Goal: Task Accomplishment & Management: Manage account settings

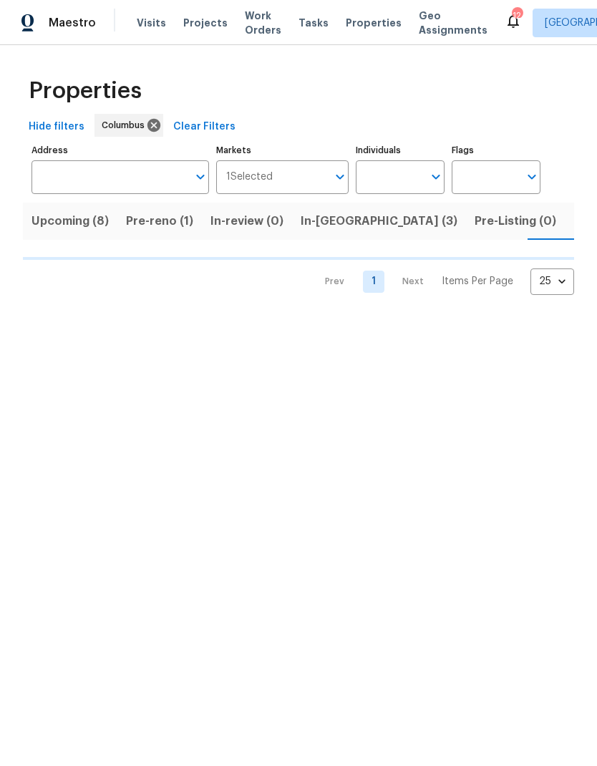
scroll to position [0, 29]
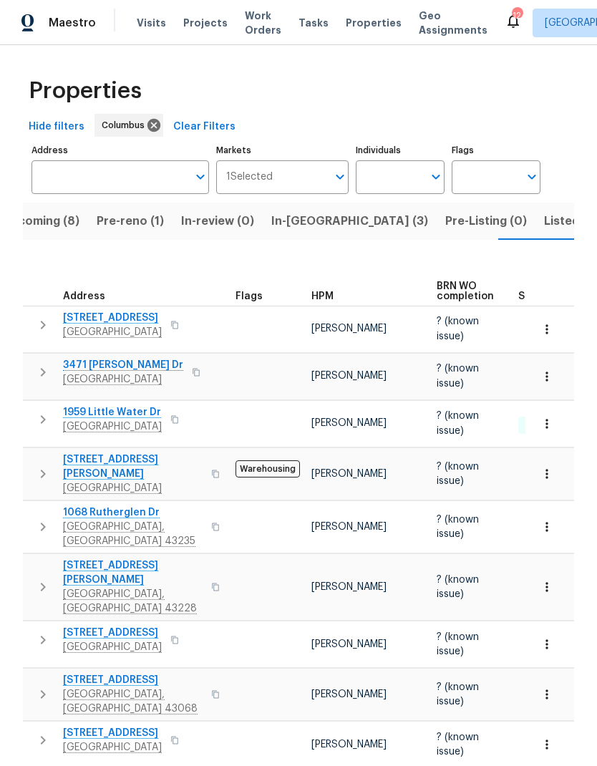
click at [348, 28] on span "Properties" at bounding box center [374, 23] width 56 height 14
click at [349, 10] on div "Visits Projects Work Orders Tasks Properties Geo Assignments" at bounding box center [321, 23] width 368 height 29
click at [351, 26] on span "Properties" at bounding box center [374, 23] width 56 height 14
click at [306, 204] on button "In-reno (3)" at bounding box center [350, 220] width 174 height 37
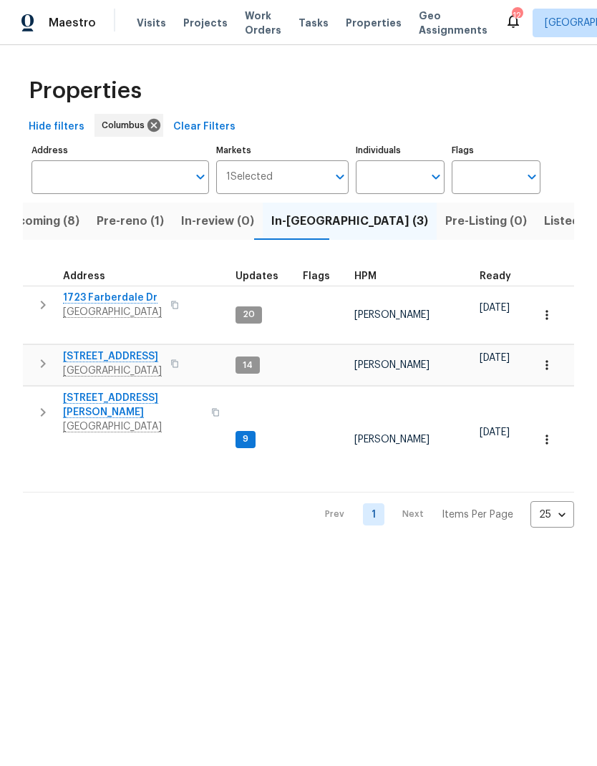
click at [118, 349] on span "4296 Oakwind Dr" at bounding box center [112, 356] width 99 height 14
click at [35, 404] on icon "button" at bounding box center [42, 412] width 17 height 17
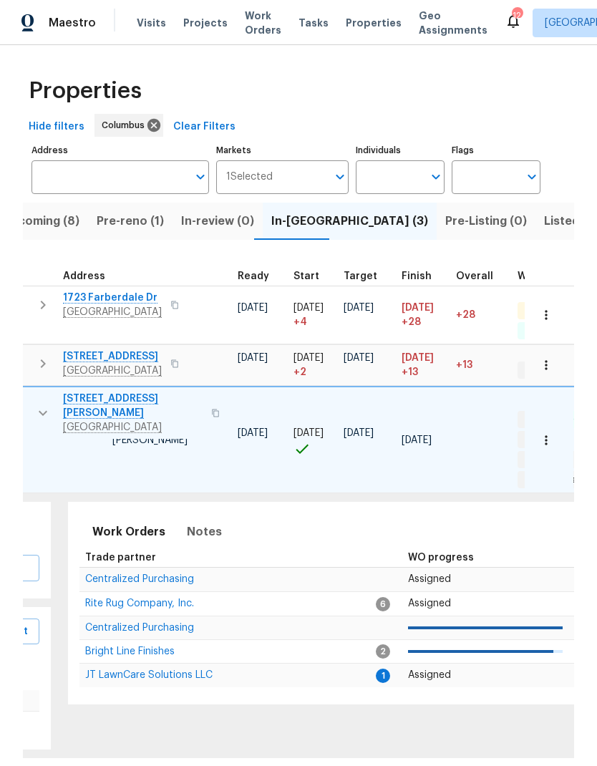
scroll to position [0, 219]
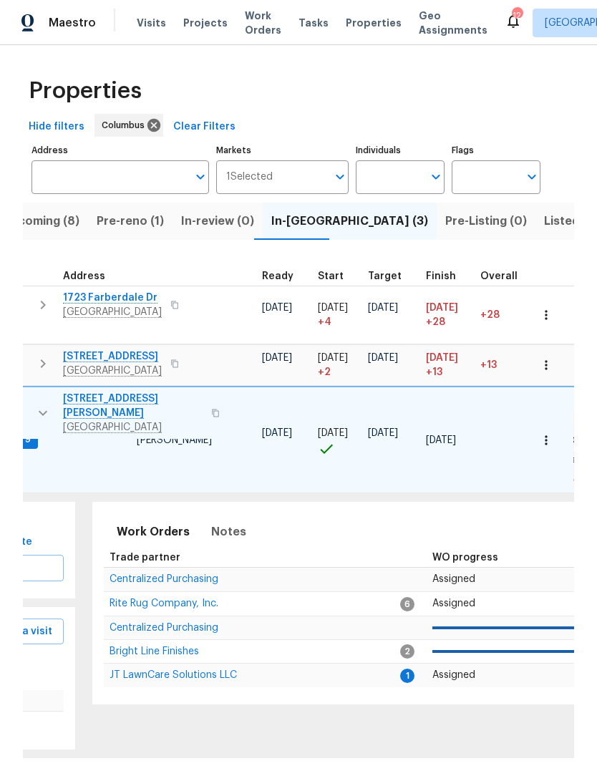
click at [202, 670] on span "JT LawnCare Solutions LLC" at bounding box center [172, 675] width 127 height 10
click at [133, 175] on input "Address" at bounding box center [109, 177] width 156 height 34
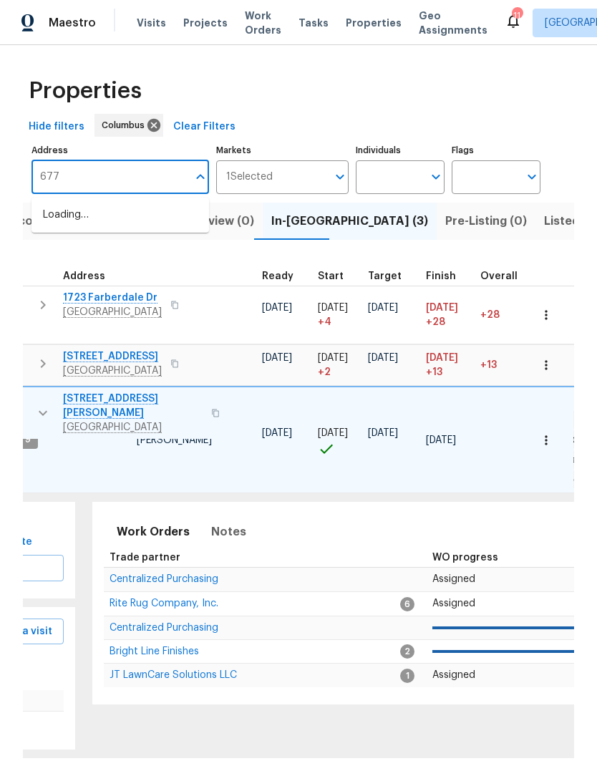
type input "6775"
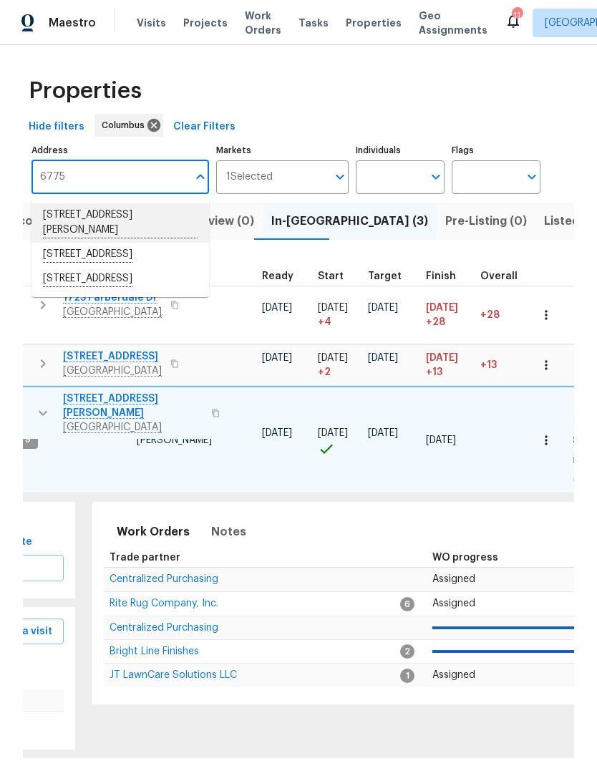
click at [125, 217] on li "6775 Centennial Dr Reynoldsburg OH 43068" at bounding box center [119, 222] width 177 height 39
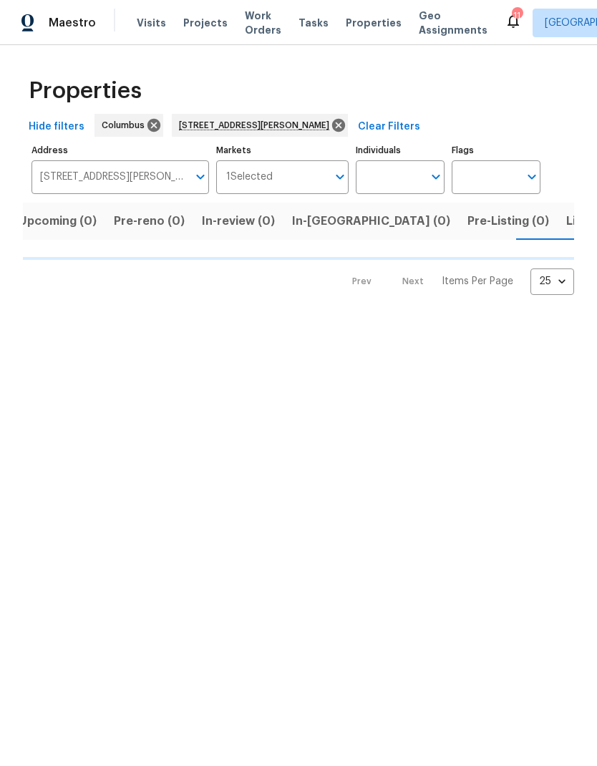
scroll to position [0, 23]
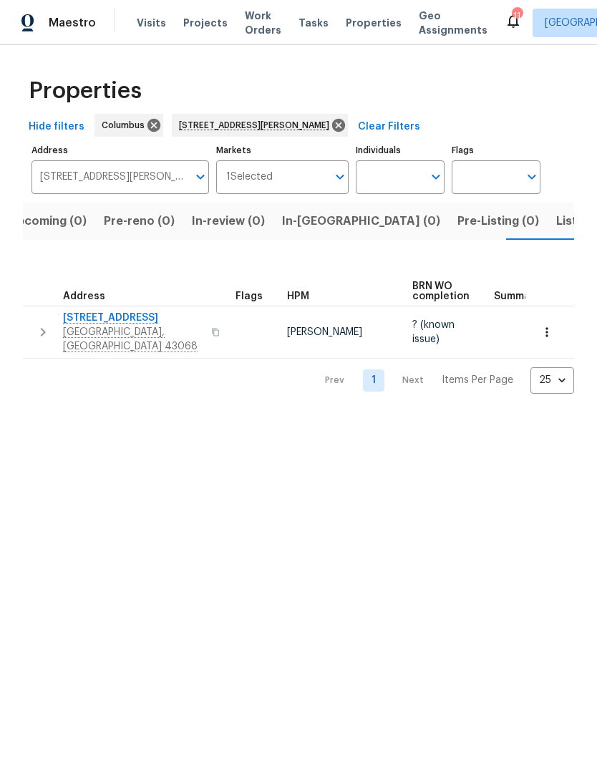
click at [97, 301] on span "Address" at bounding box center [84, 296] width 42 height 10
click at [114, 321] on span "6775 Centennial Dr" at bounding box center [133, 318] width 140 height 14
click at [97, 317] on span "6775 Centennial Dr" at bounding box center [133, 318] width 140 height 14
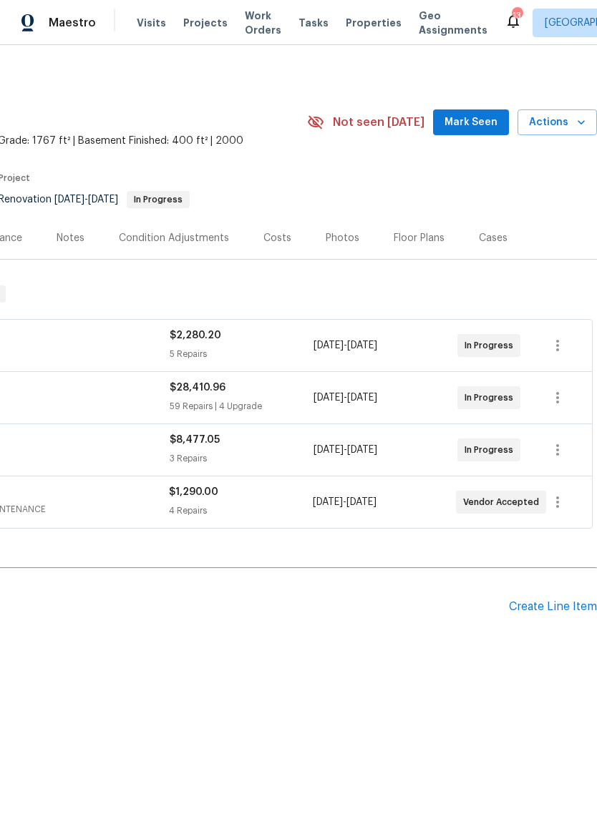
scroll to position [0, 212]
click at [562, 500] on icon "button" at bounding box center [557, 502] width 17 height 17
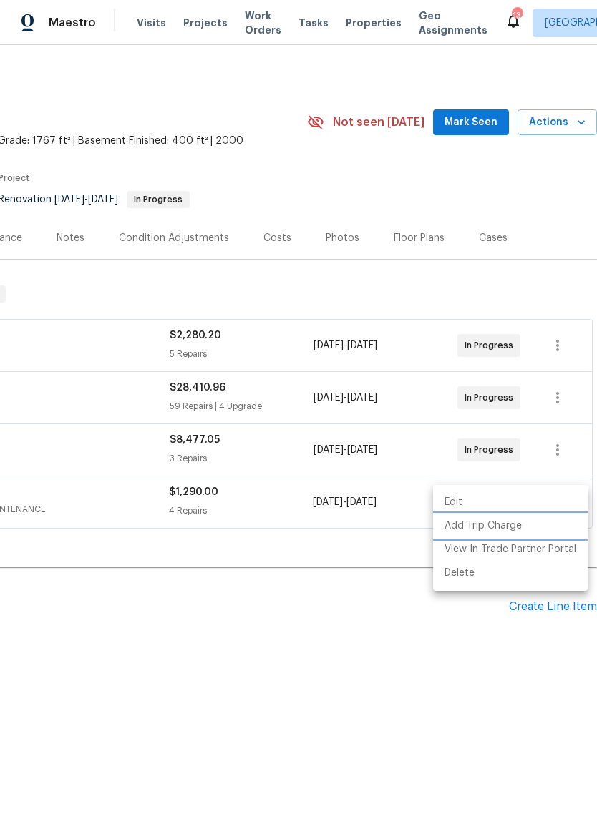
click at [515, 524] on li "Add Trip Charge" at bounding box center [510, 526] width 155 height 24
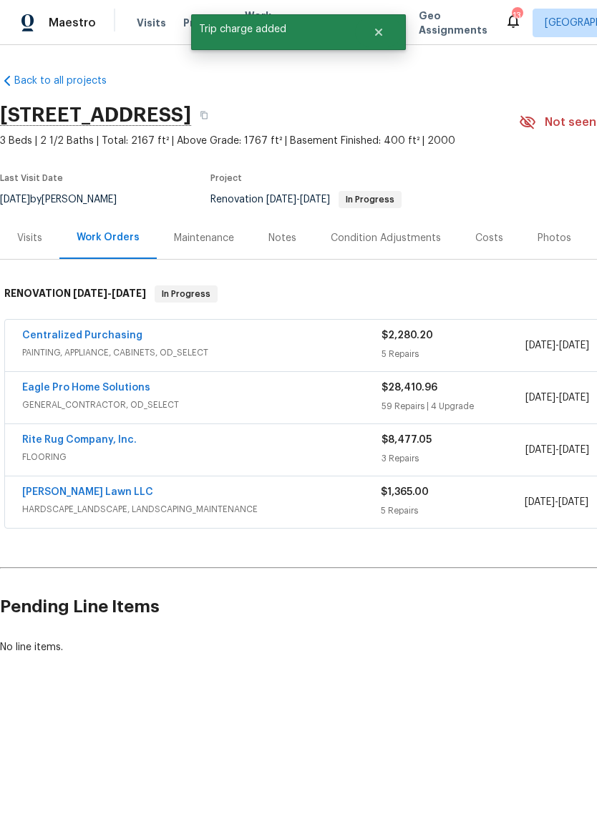
scroll to position [0, 0]
click at [66, 487] on link "Helton Lawn LLC" at bounding box center [87, 492] width 131 height 10
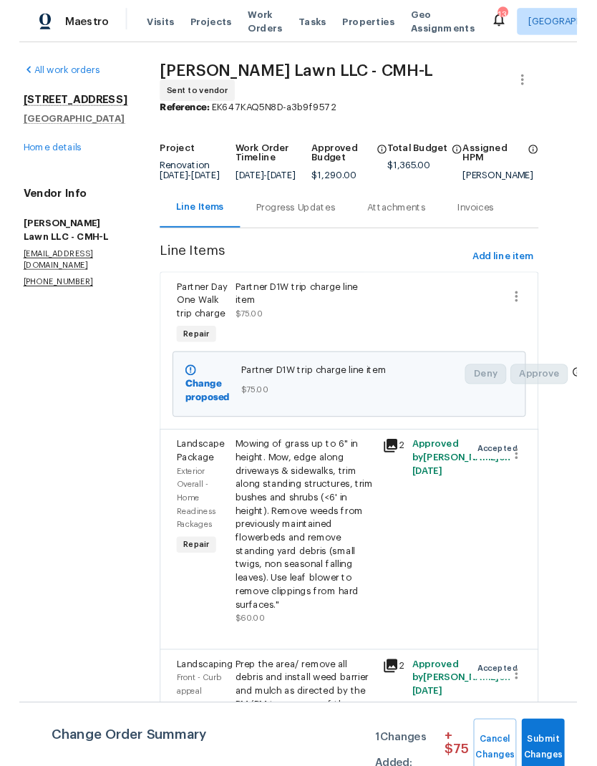
scroll to position [0, 19]
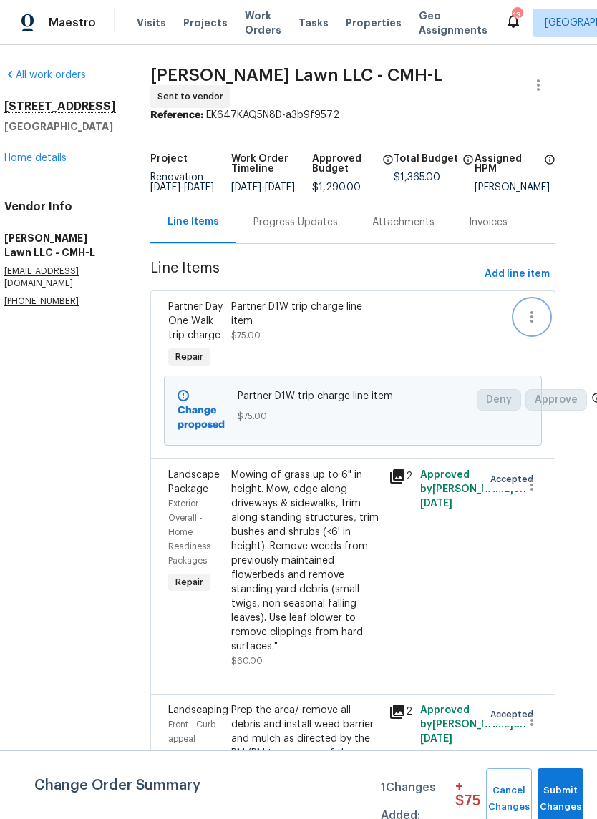
click at [534, 321] on icon "button" at bounding box center [531, 316] width 17 height 17
click at [403, 343] on div at bounding box center [298, 409] width 597 height 819
click at [44, 163] on link "Home details" at bounding box center [35, 158] width 62 height 10
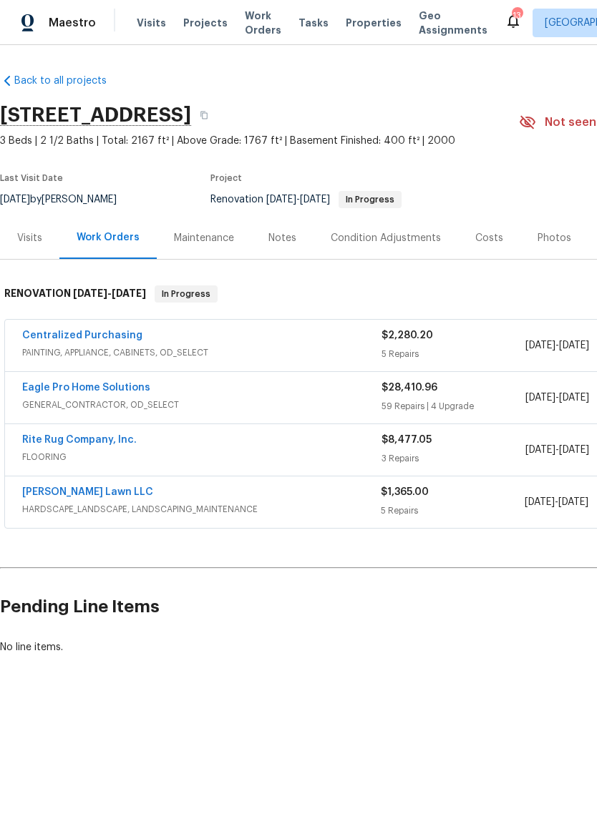
click at [275, 231] on div "Notes" at bounding box center [282, 238] width 28 height 14
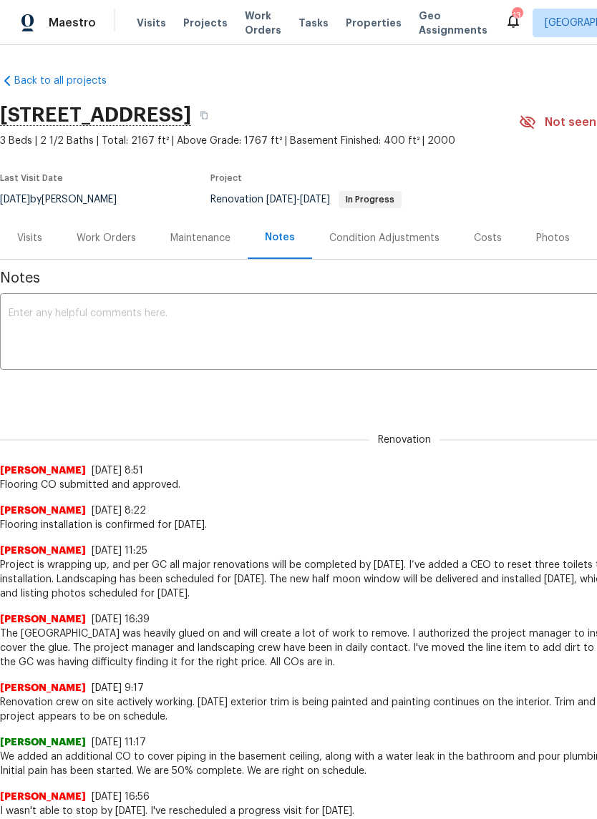
click at [241, 328] on textarea at bounding box center [404, 333] width 791 height 50
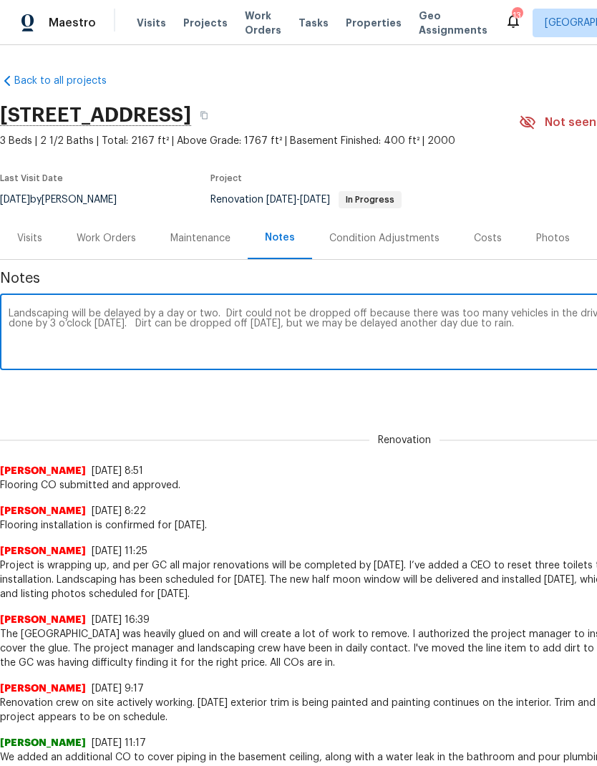
type textarea "Landscaping will be delayed by a day or two. Dirt could not be dropped off beca…"
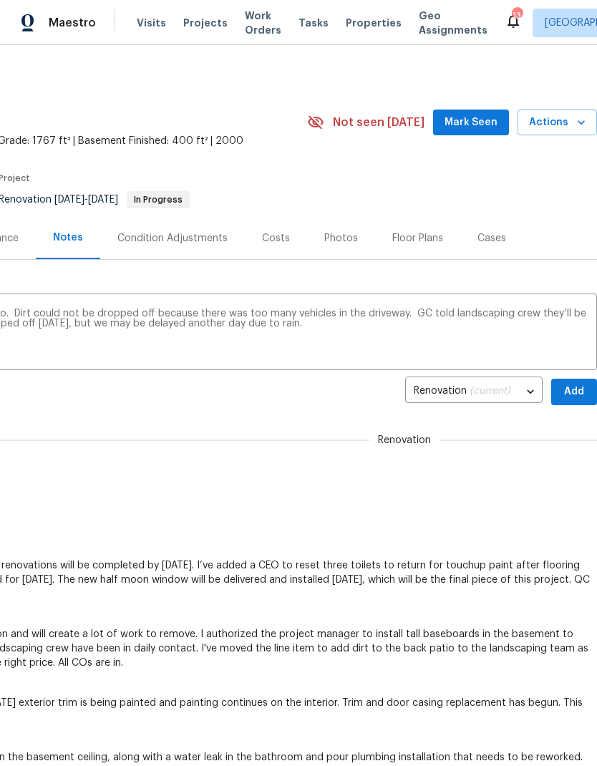
scroll to position [0, 212]
click at [585, 385] on span "Add" at bounding box center [573, 392] width 23 height 18
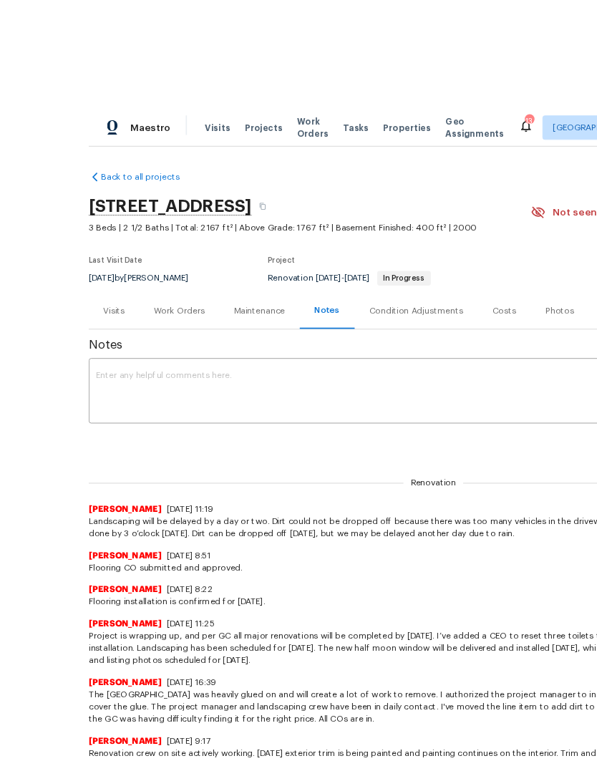
scroll to position [29, 0]
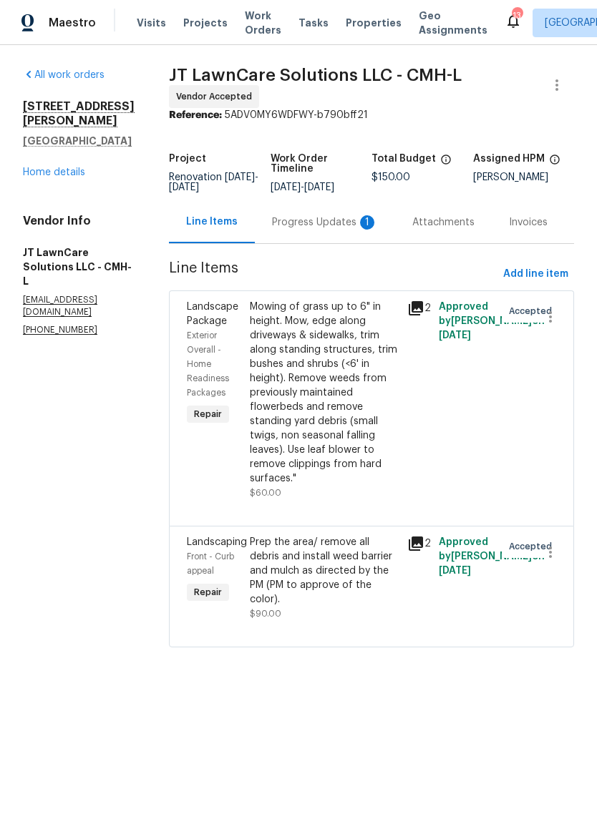
click at [322, 230] on div "Progress Updates 1" at bounding box center [325, 222] width 106 height 14
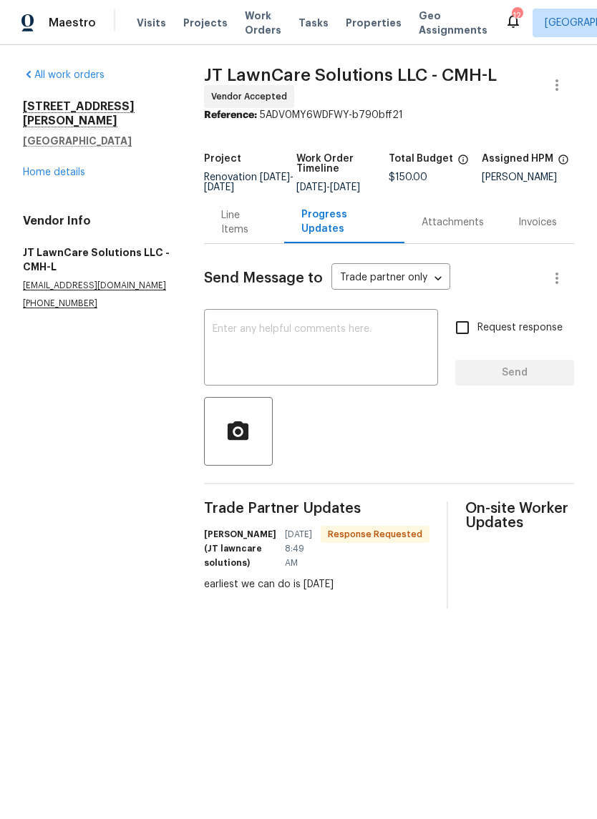
click at [53, 167] on link "Home details" at bounding box center [54, 172] width 62 height 10
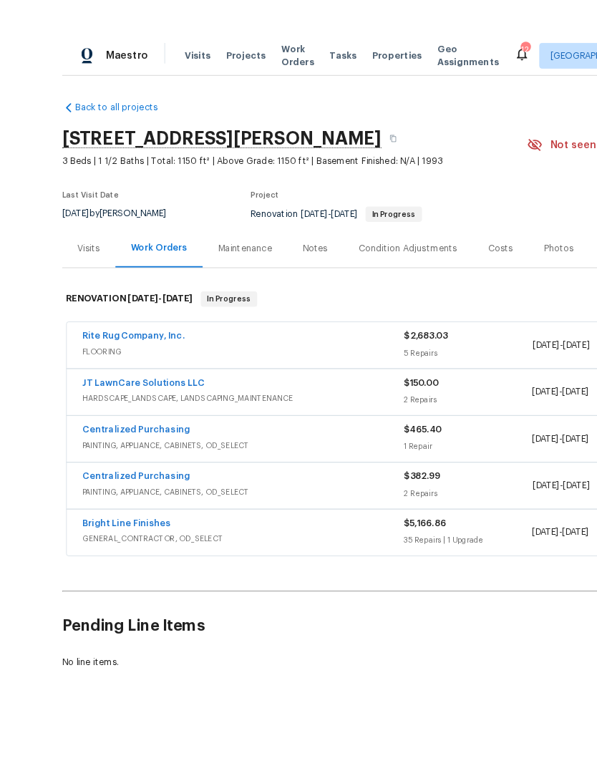
scroll to position [28, 0]
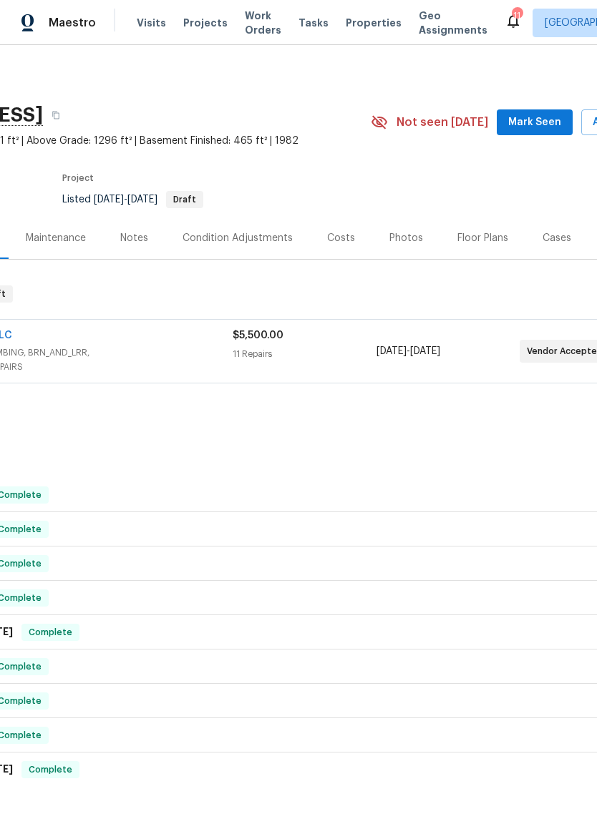
scroll to position [-1, 242]
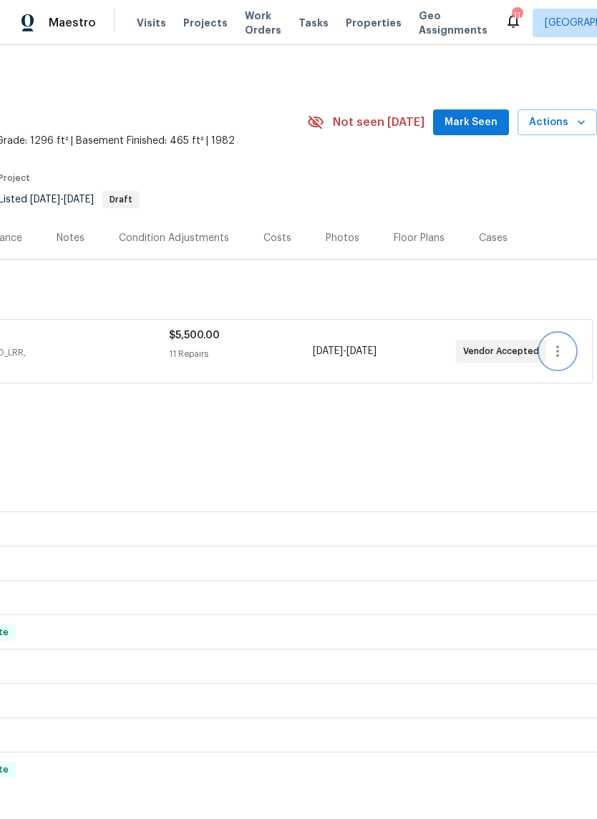
click at [569, 341] on button "button" at bounding box center [557, 351] width 34 height 34
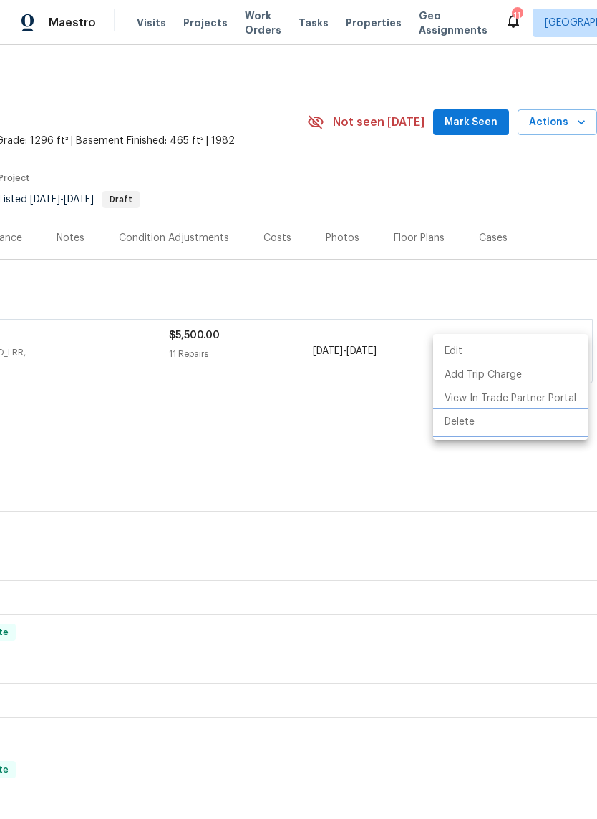
click at [493, 421] on li "Delete" at bounding box center [510, 423] width 155 height 24
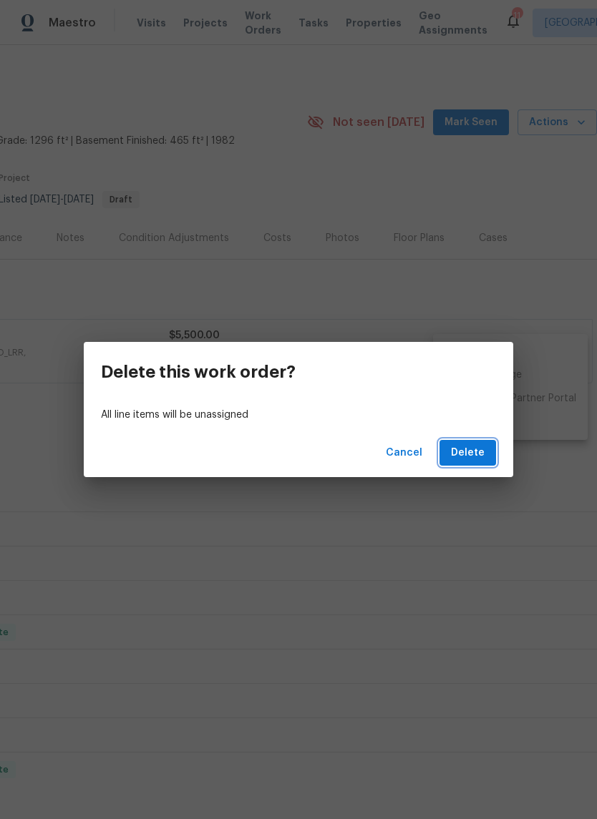
click at [463, 464] on button "Delete" at bounding box center [467, 453] width 57 height 26
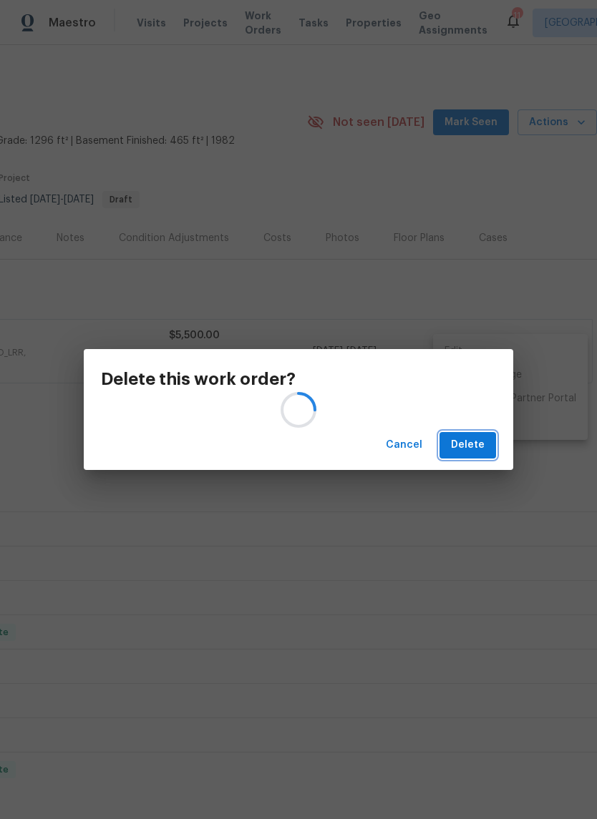
click at [481, 443] on span "Delete" at bounding box center [468, 445] width 34 height 18
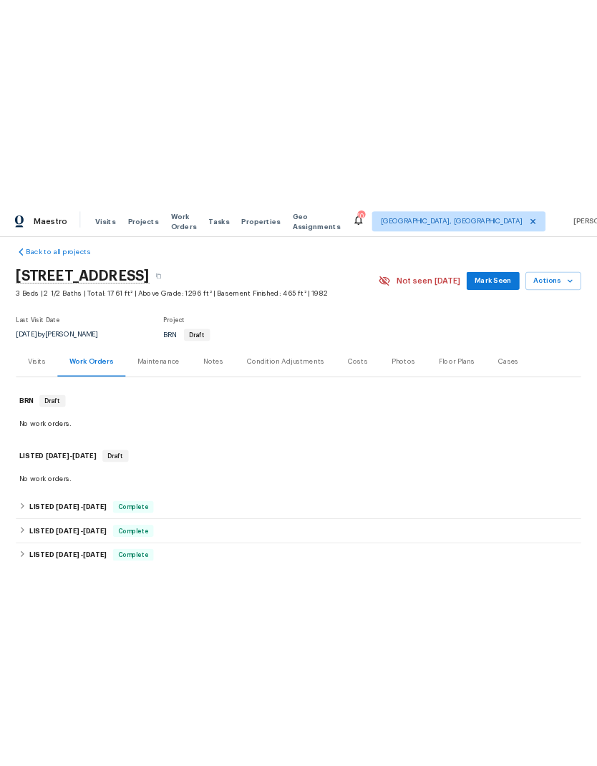
scroll to position [0, 0]
